Goal: Use online tool/utility

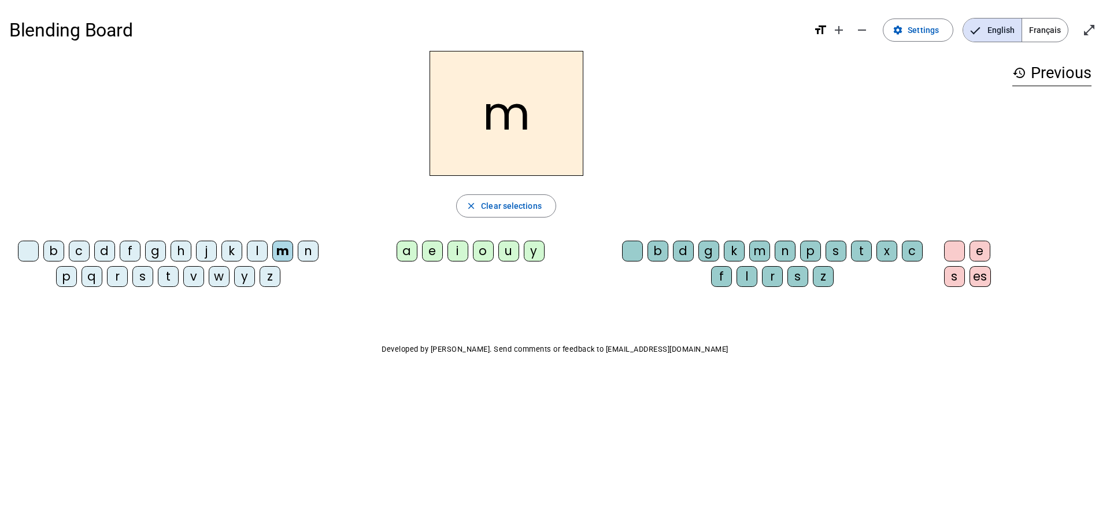
click at [408, 245] on div "a" at bounding box center [406, 250] width 21 height 21
click at [762, 242] on div "m" at bounding box center [759, 250] width 21 height 21
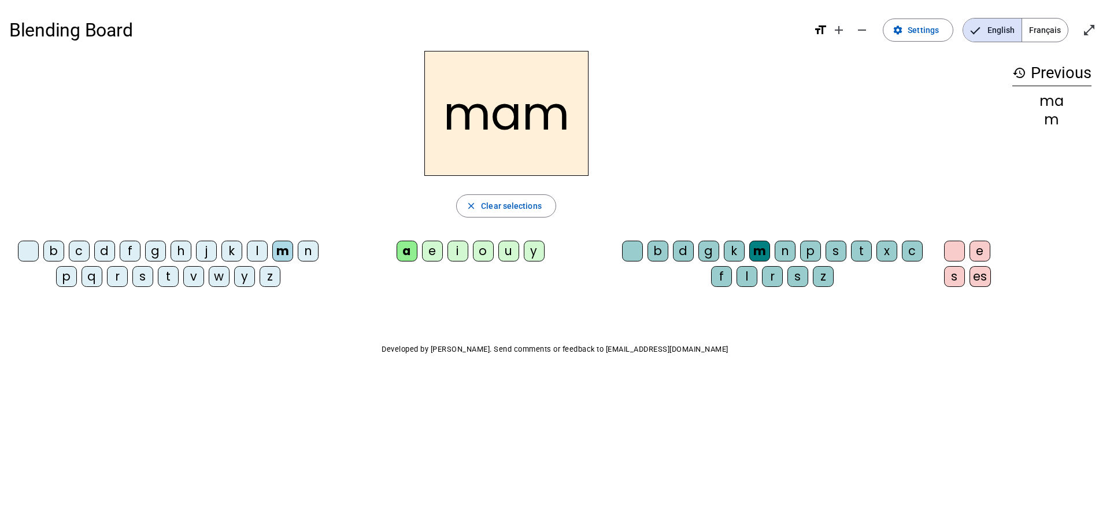
click at [423, 242] on div "e" at bounding box center [432, 250] width 21 height 21
click at [406, 249] on div "a" at bounding box center [406, 250] width 21 height 21
click at [483, 250] on div "o" at bounding box center [483, 250] width 21 height 21
click at [509, 245] on div "u" at bounding box center [508, 250] width 21 height 21
click at [457, 249] on div "i" at bounding box center [457, 250] width 21 height 21
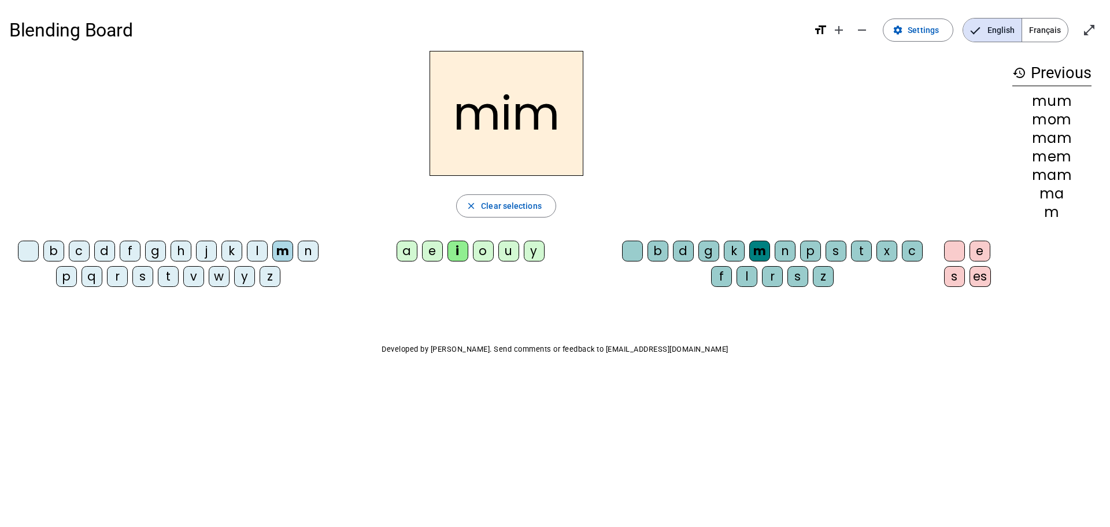
click at [432, 249] on div "e" at bounding box center [432, 250] width 21 height 21
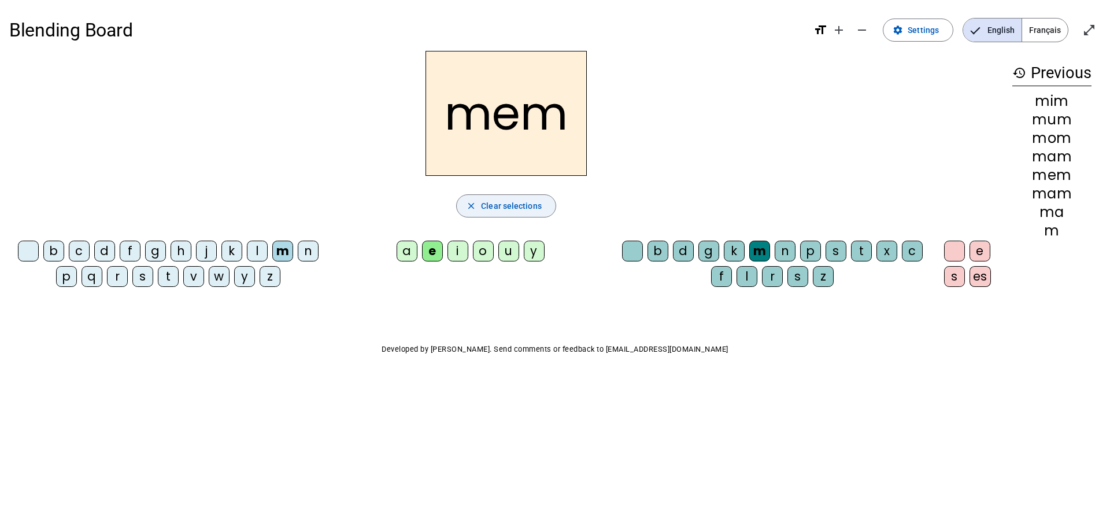
click at [491, 203] on span "Clear selections" at bounding box center [511, 206] width 61 height 14
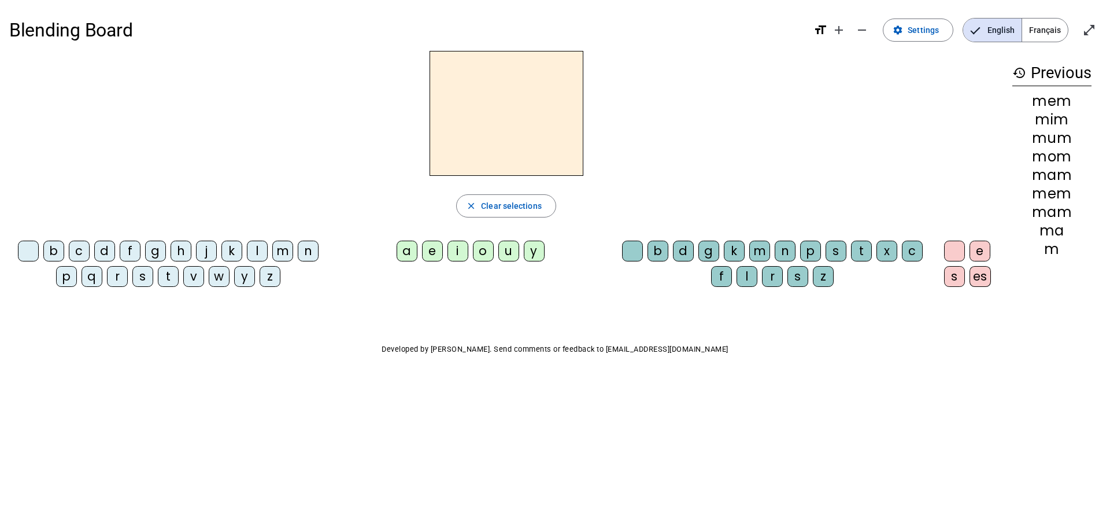
click at [257, 250] on div "l" at bounding box center [257, 250] width 21 height 21
click at [407, 247] on div "a" at bounding box center [406, 250] width 21 height 21
click at [434, 247] on div "e" at bounding box center [432, 250] width 21 height 21
click at [457, 250] on div "i" at bounding box center [457, 250] width 21 height 21
click at [483, 249] on div "o" at bounding box center [483, 250] width 21 height 21
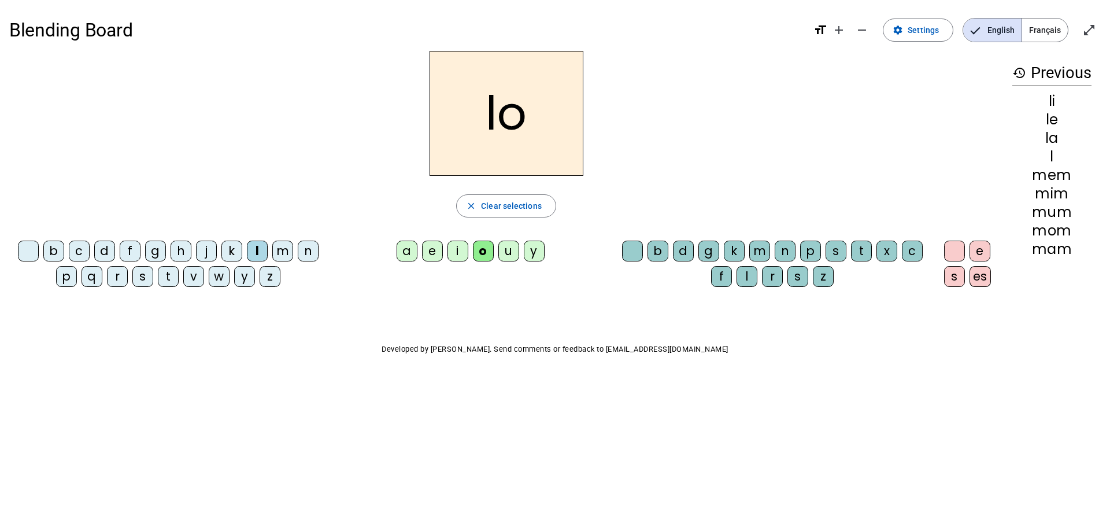
click at [510, 245] on div "u" at bounding box center [508, 250] width 21 height 21
click at [496, 199] on span "Clear selections" at bounding box center [511, 206] width 61 height 14
click at [109, 244] on div "d" at bounding box center [104, 250] width 21 height 21
click at [410, 247] on div "a" at bounding box center [406, 250] width 21 height 21
click at [435, 246] on div "e" at bounding box center [432, 250] width 21 height 21
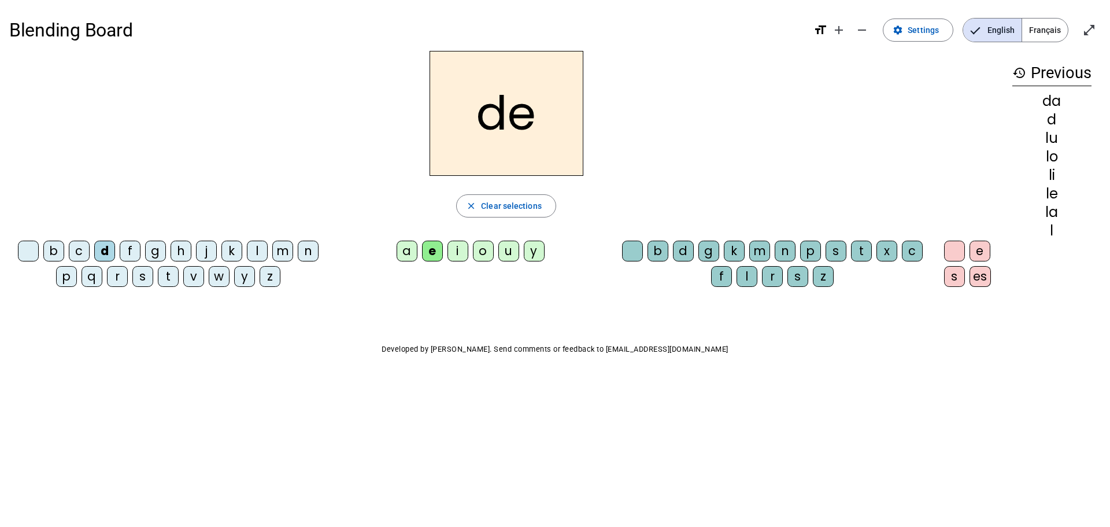
click at [457, 249] on div "i" at bounding box center [457, 250] width 21 height 21
click at [484, 244] on div "o" at bounding box center [483, 250] width 21 height 21
click at [508, 249] on div "u" at bounding box center [508, 250] width 21 height 21
click at [491, 196] on span "button" at bounding box center [506, 206] width 99 height 28
click at [168, 273] on div "t" at bounding box center [168, 276] width 21 height 21
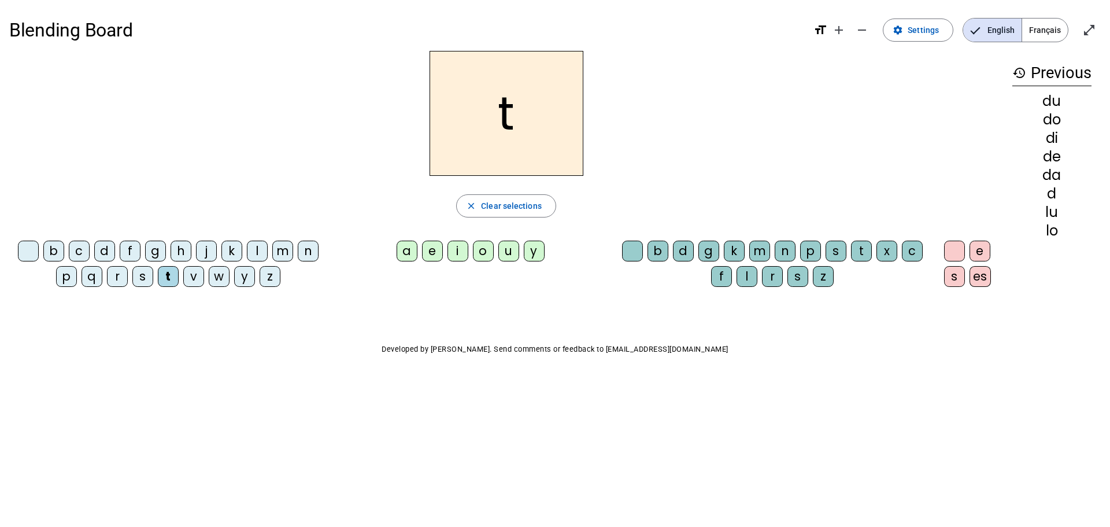
click at [410, 243] on div "a" at bounding box center [406, 250] width 21 height 21
click at [434, 247] on div "e" at bounding box center [432, 250] width 21 height 21
click at [456, 247] on div "i" at bounding box center [457, 250] width 21 height 21
click at [481, 248] on div "o" at bounding box center [483, 250] width 21 height 21
click at [505, 250] on div "u" at bounding box center [508, 250] width 21 height 21
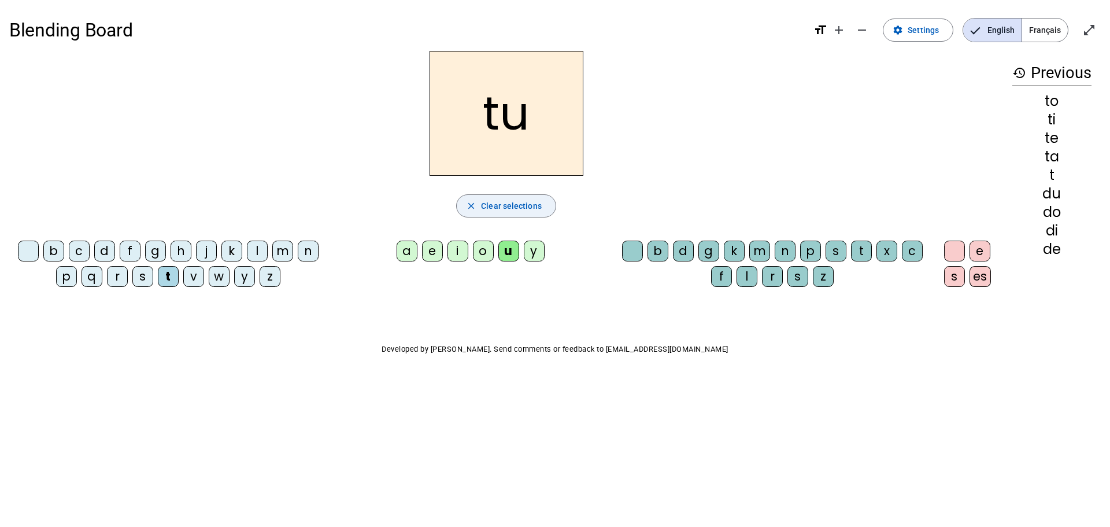
click at [476, 203] on mat-icon "close" at bounding box center [471, 206] width 10 height 10
click at [282, 246] on div "m" at bounding box center [282, 250] width 21 height 21
click at [406, 246] on div "a" at bounding box center [406, 250] width 21 height 21
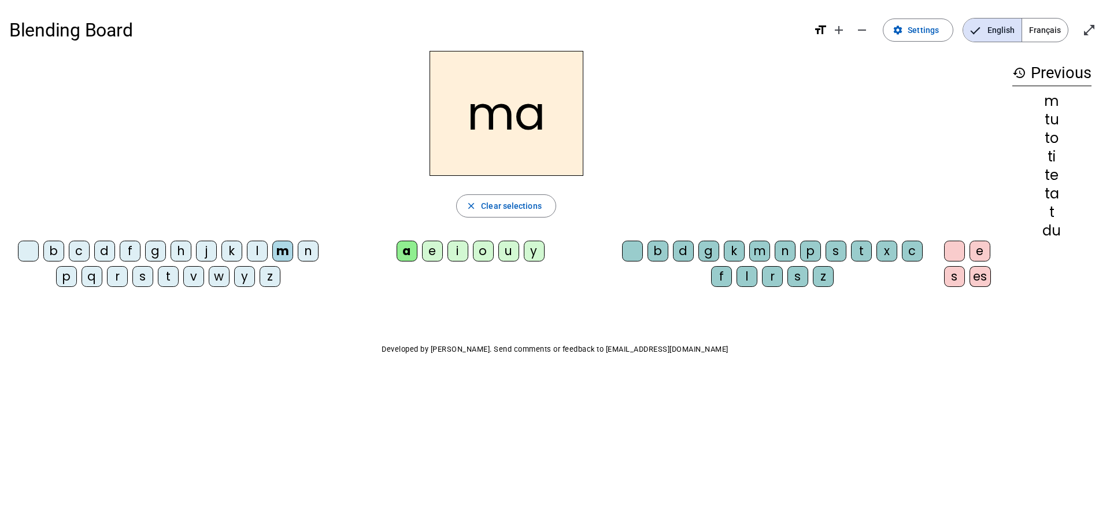
click at [430, 249] on div "e" at bounding box center [432, 250] width 21 height 21
click at [457, 249] on div "i" at bounding box center [457, 250] width 21 height 21
click at [480, 249] on div "o" at bounding box center [483, 250] width 21 height 21
click at [507, 250] on div "u" at bounding box center [508, 250] width 21 height 21
click at [480, 202] on span "button" at bounding box center [506, 206] width 99 height 28
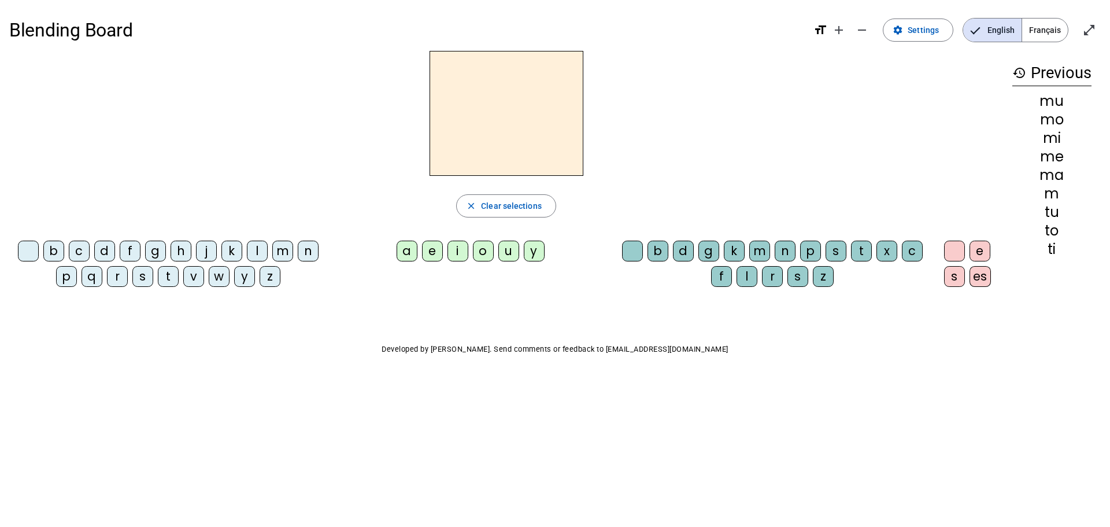
click at [406, 247] on div "a" at bounding box center [406, 250] width 21 height 21
click at [286, 247] on div "m" at bounding box center [282, 250] width 21 height 21
click at [491, 202] on span "Clear selections" at bounding box center [511, 206] width 61 height 14
click at [106, 250] on div "d" at bounding box center [104, 250] width 21 height 21
click at [257, 250] on div "l" at bounding box center [257, 250] width 21 height 21
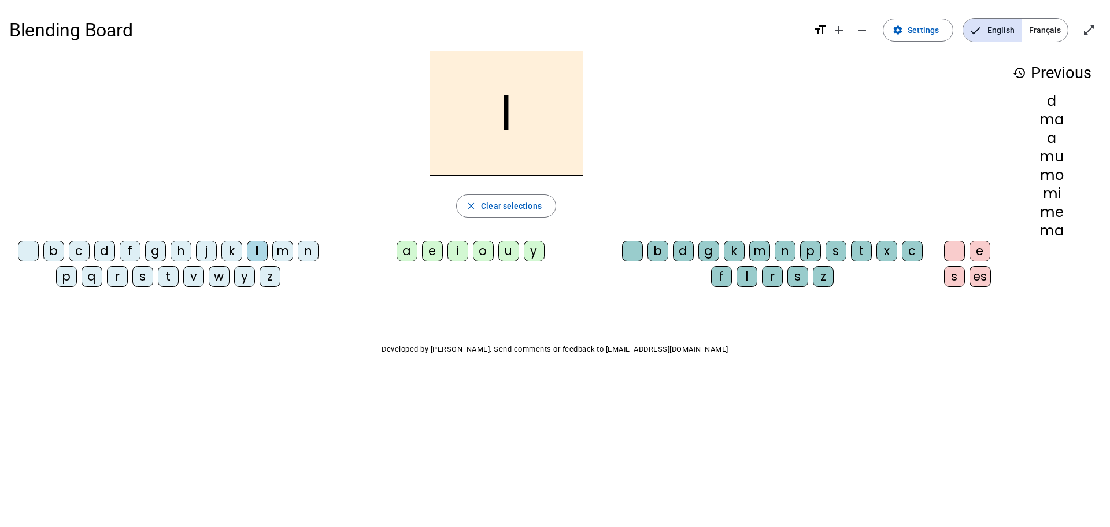
click at [287, 249] on div "m" at bounding box center [282, 250] width 21 height 21
click at [166, 272] on div "t" at bounding box center [168, 276] width 21 height 21
